Goal: Task Accomplishment & Management: Complete application form

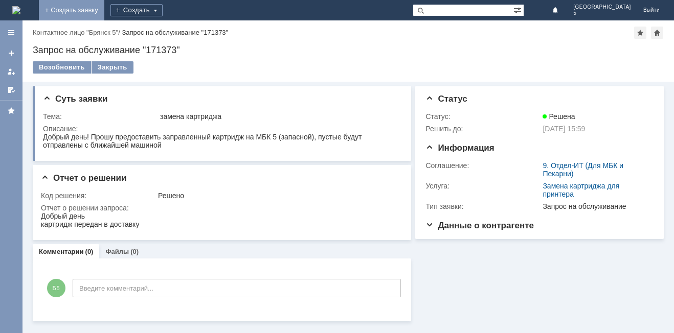
click at [104, 9] on link "+ Создать заявку" at bounding box center [71, 10] width 65 height 20
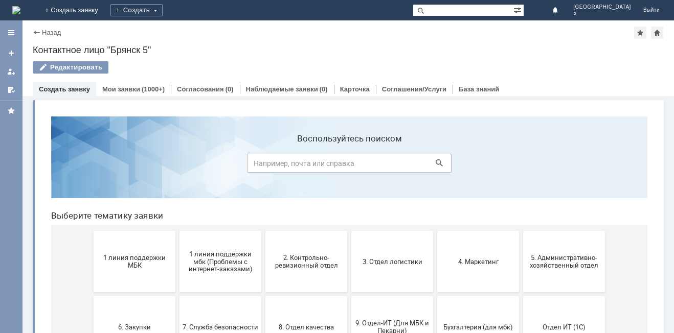
click at [71, 85] on div "Создать заявку" at bounding box center [64, 89] width 63 height 15
click at [108, 271] on button "1 линия поддержки МБК" at bounding box center [135, 261] width 82 height 61
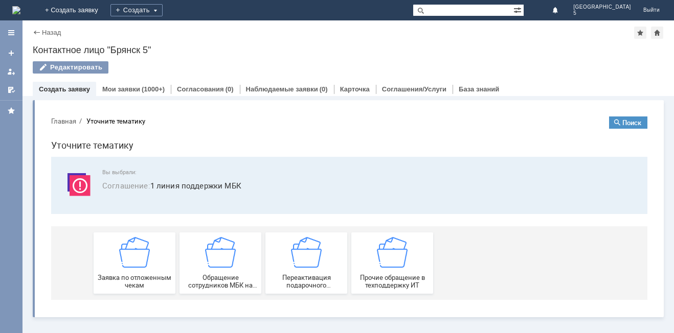
click at [108, 271] on div "Заявка по отложенным чекам" at bounding box center [135, 263] width 76 height 52
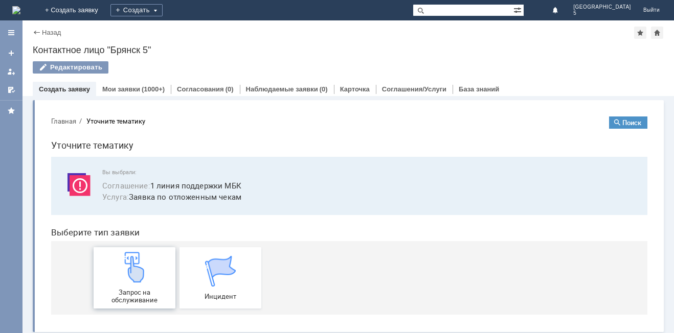
click at [119, 283] on img at bounding box center [134, 267] width 31 height 31
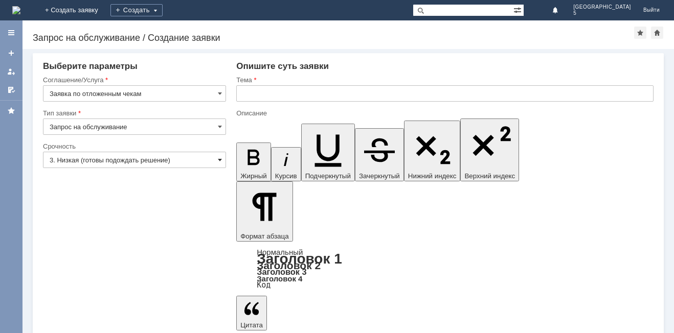
click at [220, 162] on span at bounding box center [220, 160] width 4 height 8
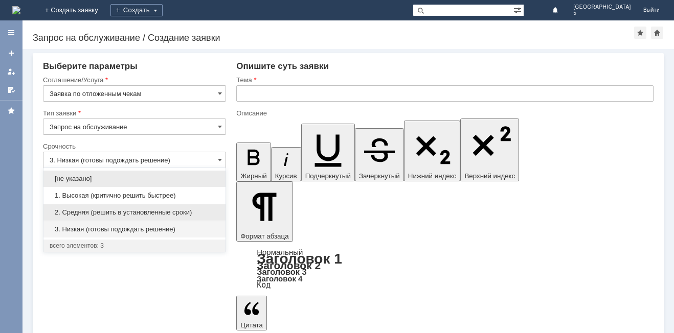
click at [140, 210] on span "2. Средняя (решить в установленные сроки)" at bounding box center [135, 213] width 170 height 8
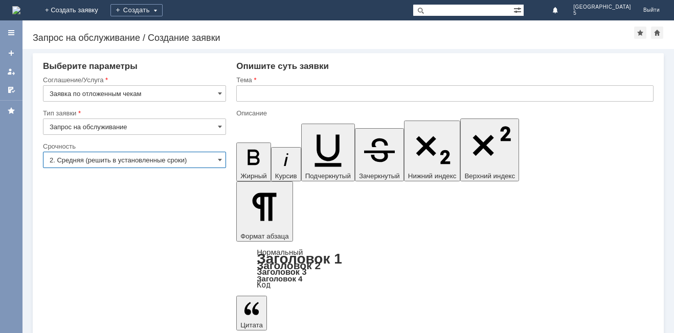
type input "2. Средняя (решить в установленные сроки)"
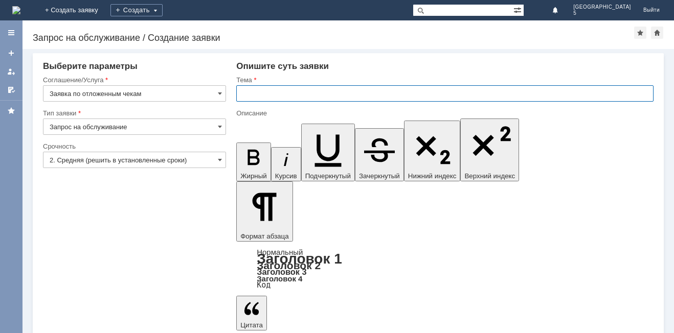
click at [249, 92] on input "text" at bounding box center [444, 93] width 417 height 16
click at [326, 92] on input "отл.чек [DATE]" at bounding box center [444, 93] width 417 height 16
type input "отл.чек [DATE] МБК 5"
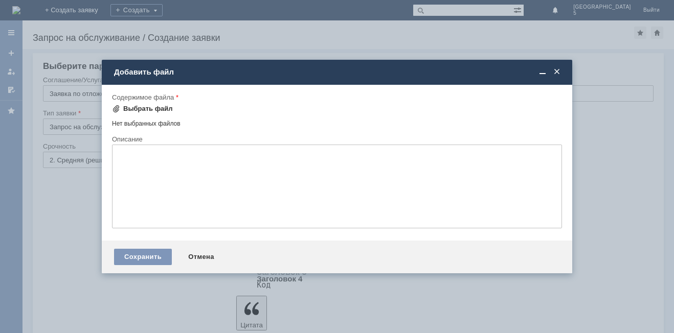
click at [141, 109] on div "Выбрать файл" at bounding box center [148, 109] width 50 height 8
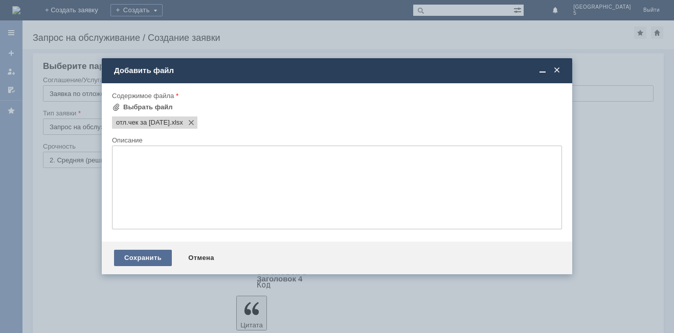
click at [159, 259] on div "Сохранить" at bounding box center [143, 258] width 58 height 16
